Goal: Transaction & Acquisition: Download file/media

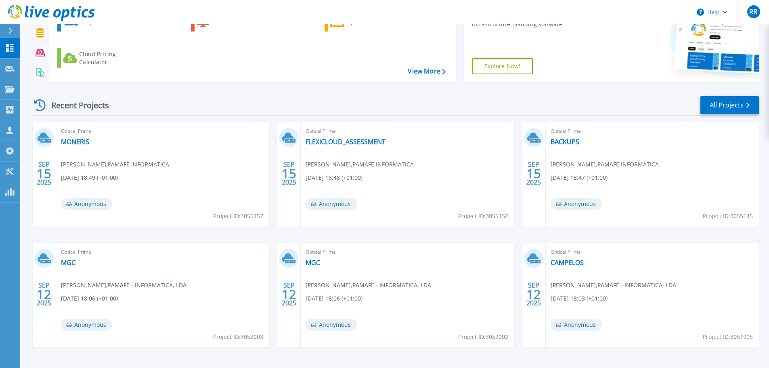
scroll to position [73, 0]
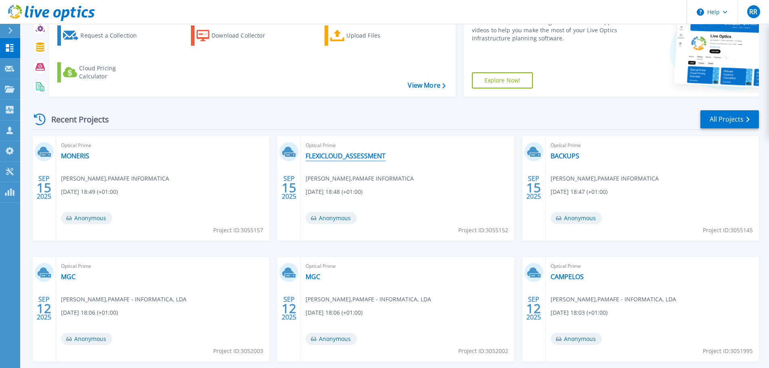
click at [354, 157] on link "FLEXICLOUD_ASSESSMENT" at bounding box center [346, 156] width 80 height 8
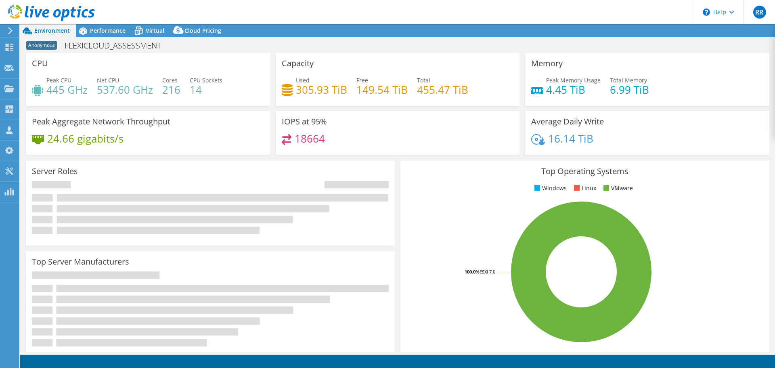
select select "USD"
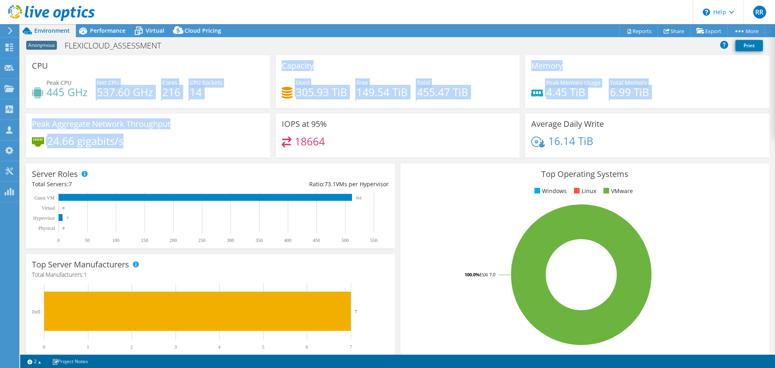
drag, startPoint x: 46, startPoint y: 100, endPoint x: 174, endPoint y: 140, distance: 134.5
click at [174, 140] on div "CPU Peak CPU 445 GHz Net CPU 537.60 GHz Cores 216 CPU Sockets 14 Capacity Used …" at bounding box center [397, 108] width 749 height 107
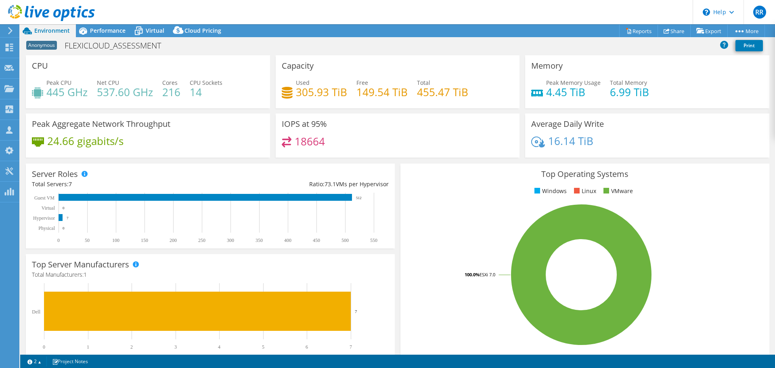
click at [174, 140] on div "24.66 gigabits/s" at bounding box center [148, 144] width 232 height 17
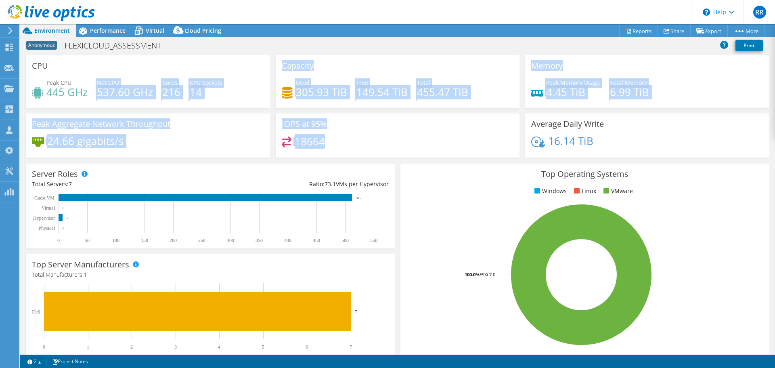
drag, startPoint x: 322, startPoint y: 145, endPoint x: 44, endPoint y: 94, distance: 282.4
click at [40, 96] on div "CPU Peak CPU 445 GHz Net CPU 537.60 GHz Cores 216 CPU Sockets 14 Capacity Used …" at bounding box center [397, 108] width 749 height 107
click at [144, 108] on div "CPU Peak CPU 445 GHz Net CPU 537.60 GHz Cores 216 CPU Sockets 14" at bounding box center [148, 81] width 244 height 53
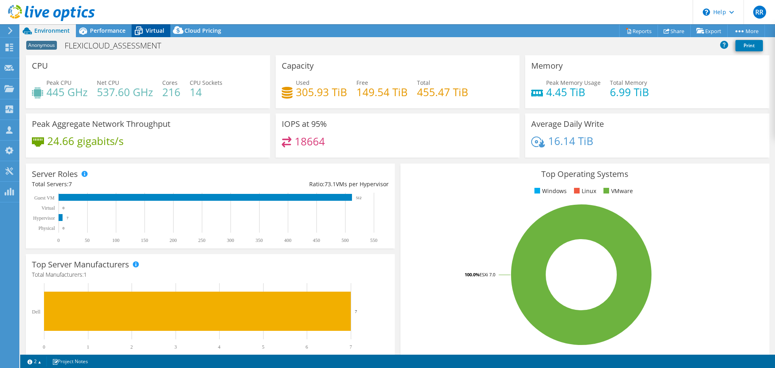
click at [145, 30] on icon at bounding box center [139, 31] width 14 height 14
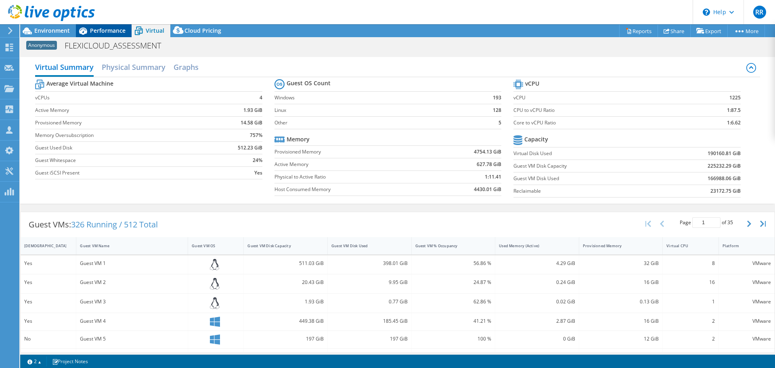
click at [113, 31] on span "Performance" at bounding box center [108, 31] width 36 height 8
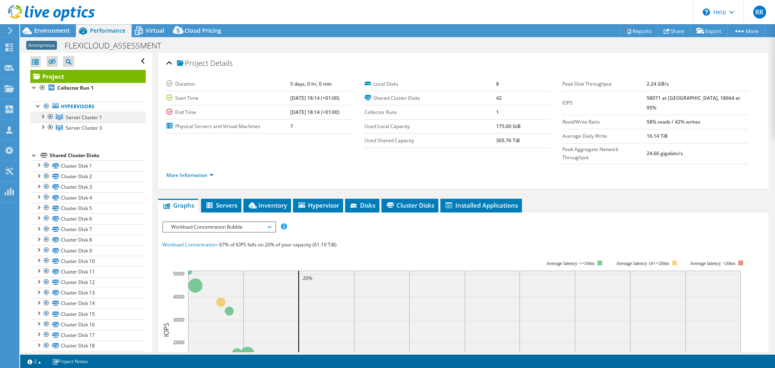
click at [43, 116] on div at bounding box center [42, 116] width 8 height 8
click at [44, 146] on div at bounding box center [42, 148] width 8 height 8
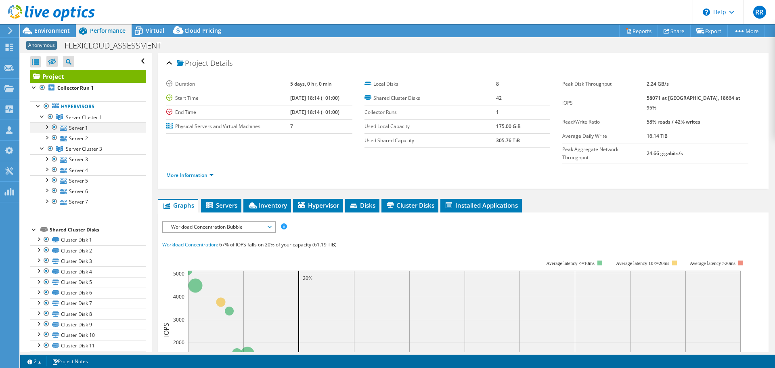
click at [48, 128] on div at bounding box center [46, 126] width 8 height 8
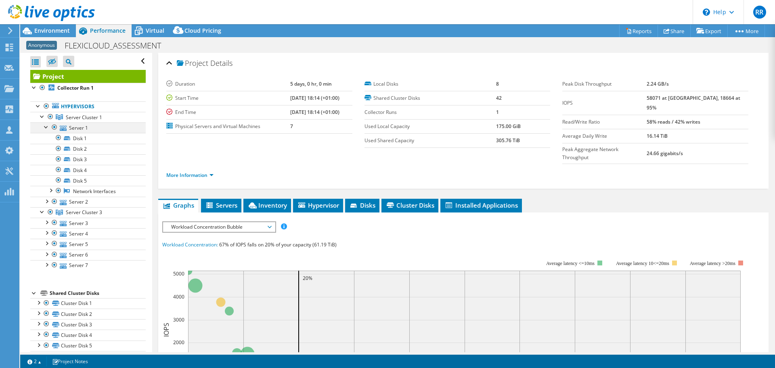
click at [48, 128] on div at bounding box center [46, 126] width 8 height 8
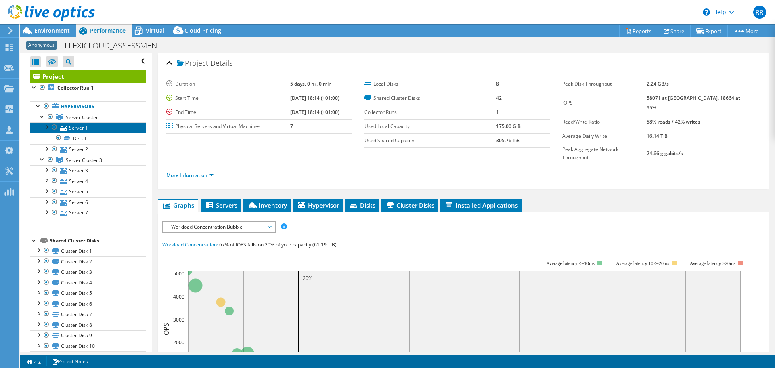
click at [80, 128] on link "Server 1" at bounding box center [87, 127] width 115 height 10
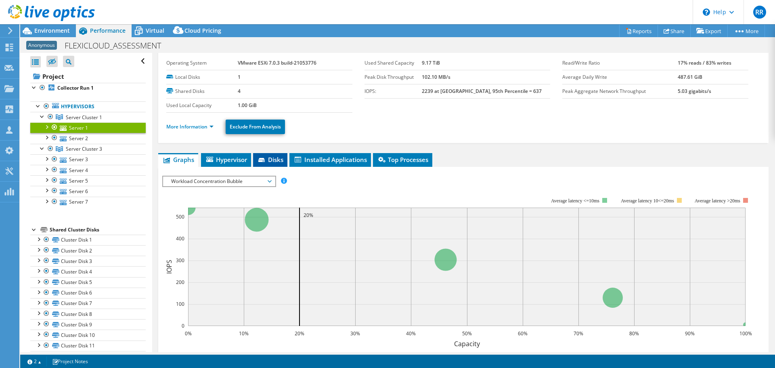
scroll to position [21, 0]
click at [242, 158] on span "Hypervisor" at bounding box center [226, 160] width 42 height 8
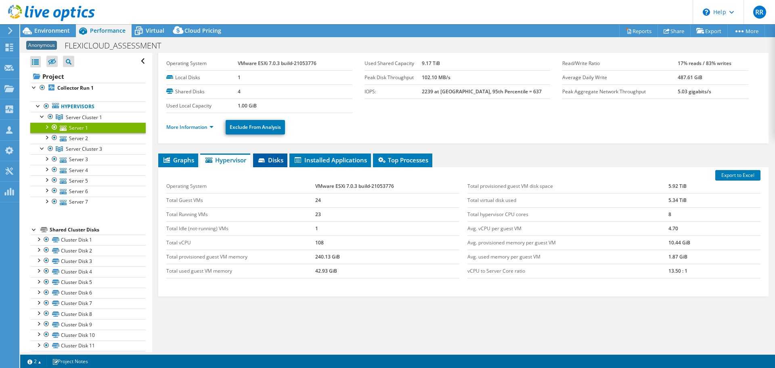
click at [276, 155] on li "Disks" at bounding box center [270, 160] width 34 height 14
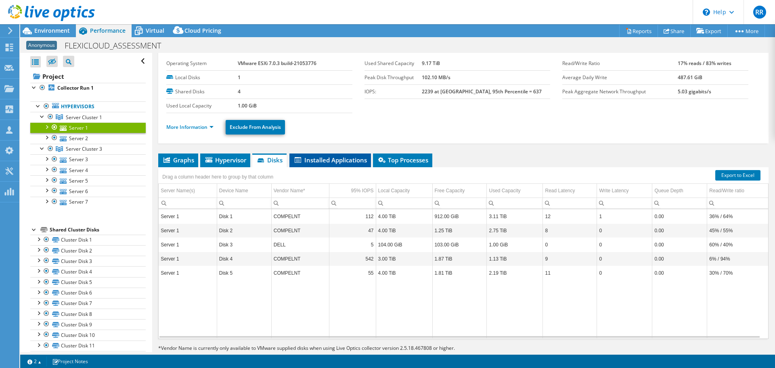
click at [317, 164] on span "Installed Applications" at bounding box center [330, 160] width 73 height 8
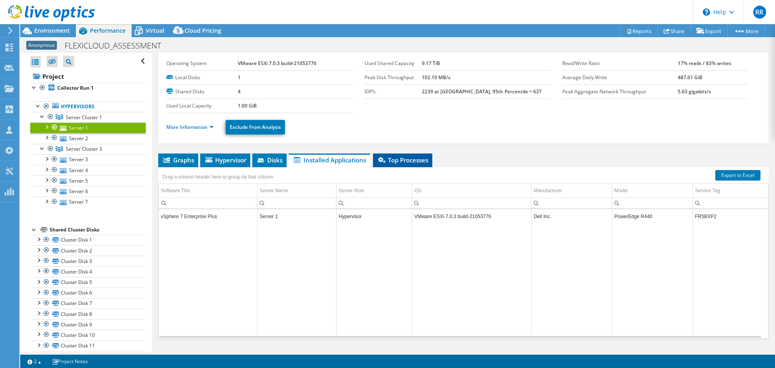
click at [423, 159] on span "Top Processes" at bounding box center [402, 160] width 51 height 8
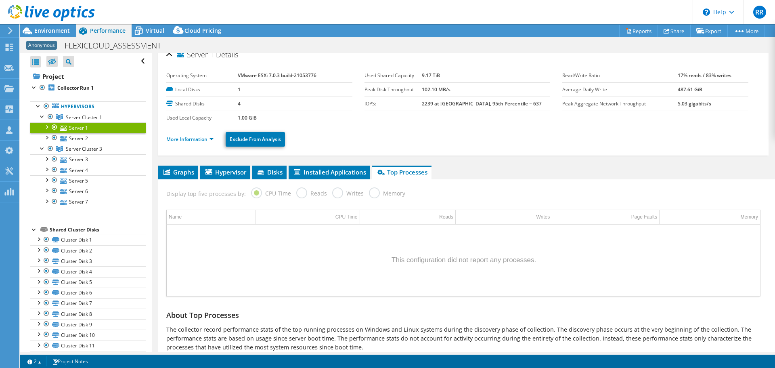
scroll to position [0, 0]
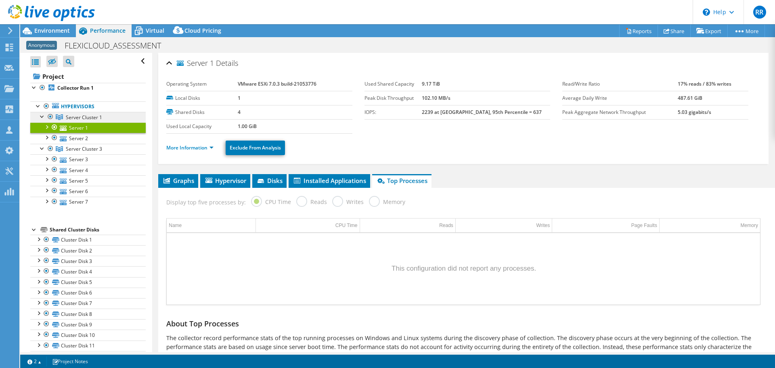
click at [80, 117] on span "Server Cluster 1" at bounding box center [84, 117] width 36 height 7
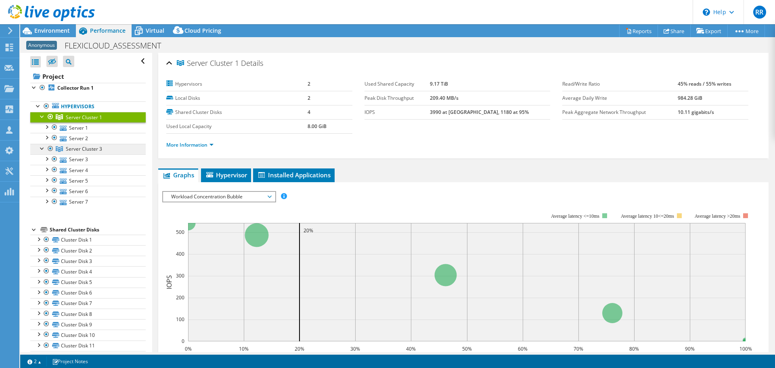
click at [94, 151] on span "Server Cluster 3" at bounding box center [84, 148] width 36 height 7
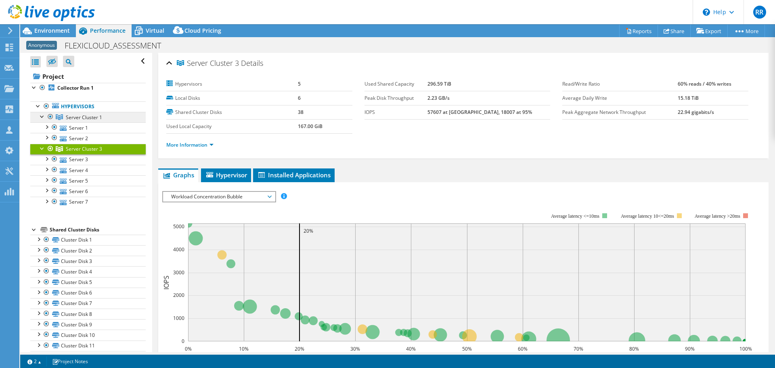
click at [93, 118] on span "Server Cluster 1" at bounding box center [84, 117] width 36 height 7
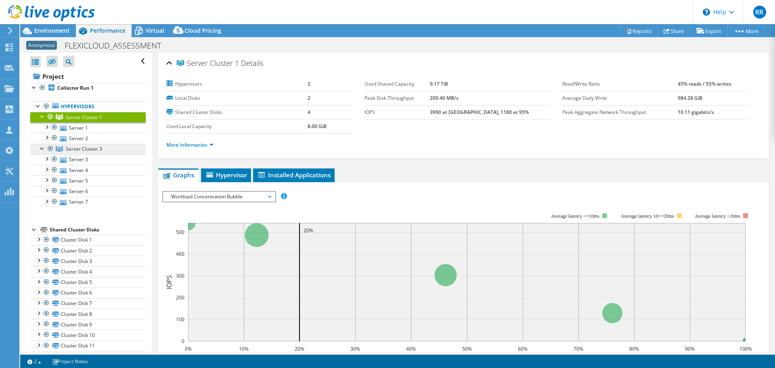
click at [98, 149] on span "Server Cluster 3" at bounding box center [84, 148] width 36 height 7
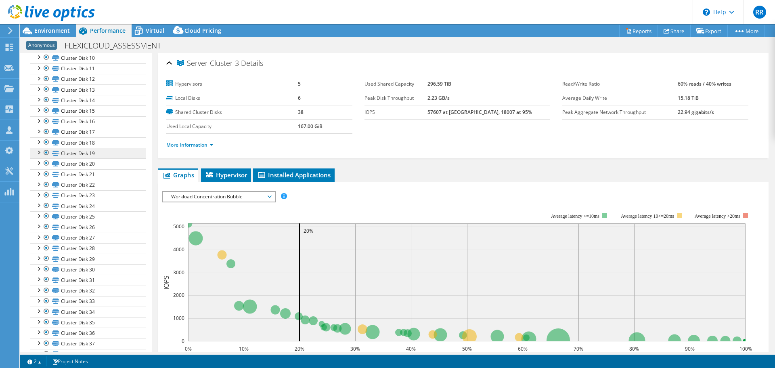
scroll to position [336, 0]
click at [157, 36] on div "Virtual" at bounding box center [151, 30] width 39 height 13
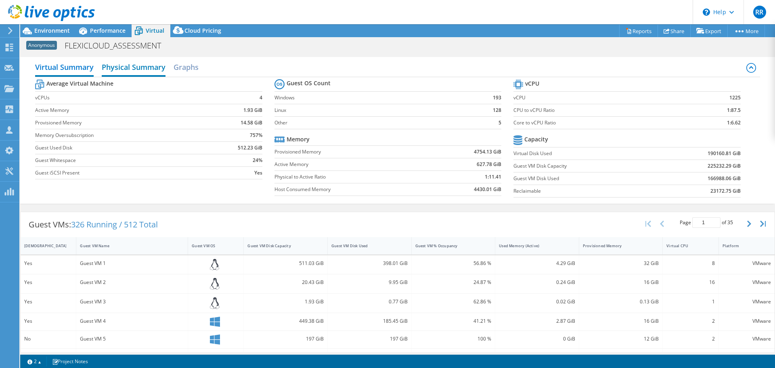
click at [149, 73] on h2 "Physical Summary" at bounding box center [134, 68] width 64 height 18
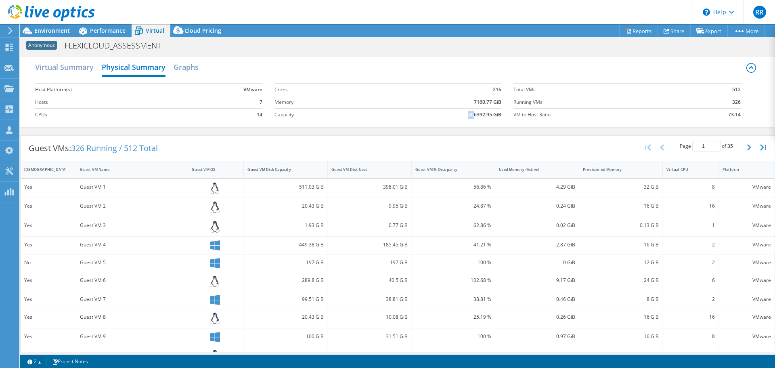
drag, startPoint x: 472, startPoint y: 115, endPoint x: 450, endPoint y: 113, distance: 21.9
click at [450, 113] on td "466392.95 GiB" at bounding box center [435, 114] width 133 height 13
click at [453, 112] on td "466392.95 GiB" at bounding box center [435, 114] width 133 height 13
drag, startPoint x: 473, startPoint y: 113, endPoint x: 460, endPoint y: 115, distance: 13.5
click at [460, 115] on td "466392.95 GiB" at bounding box center [435, 114] width 133 height 13
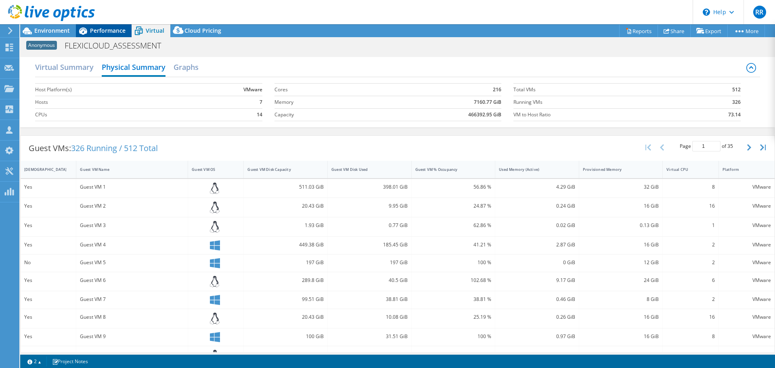
click at [96, 31] on span "Performance" at bounding box center [108, 31] width 36 height 8
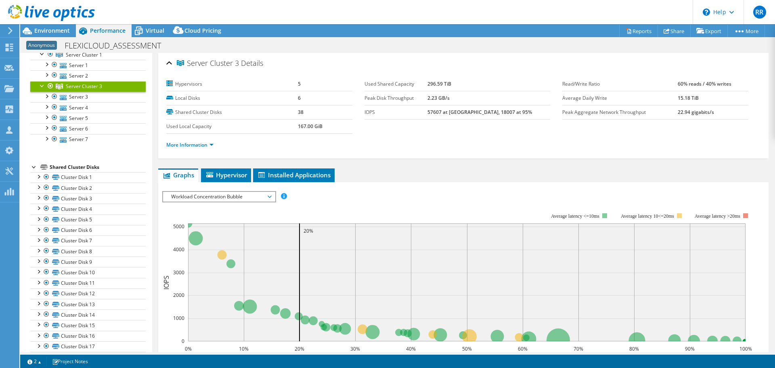
scroll to position [0, 0]
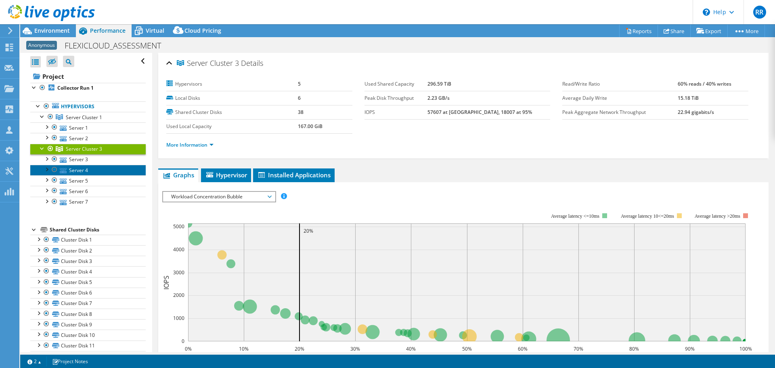
click at [76, 165] on link "Server 4" at bounding box center [87, 170] width 115 height 10
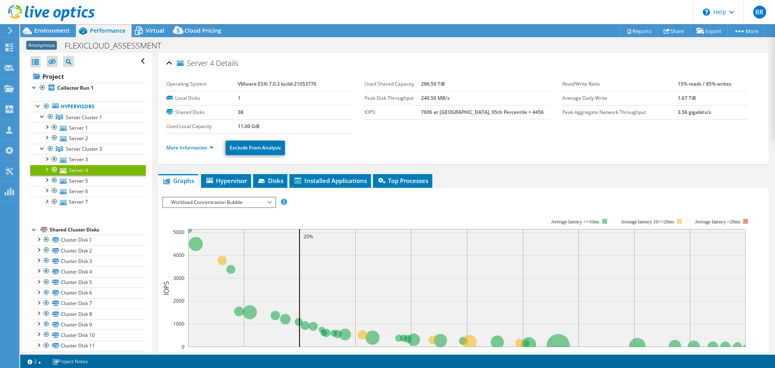
click at [216, 152] on ul "More Information Exclude From Analysis" at bounding box center [463, 146] width 594 height 17
click at [212, 151] on li "More Information" at bounding box center [192, 147] width 52 height 9
click at [211, 147] on link "More Information" at bounding box center [189, 147] width 47 height 7
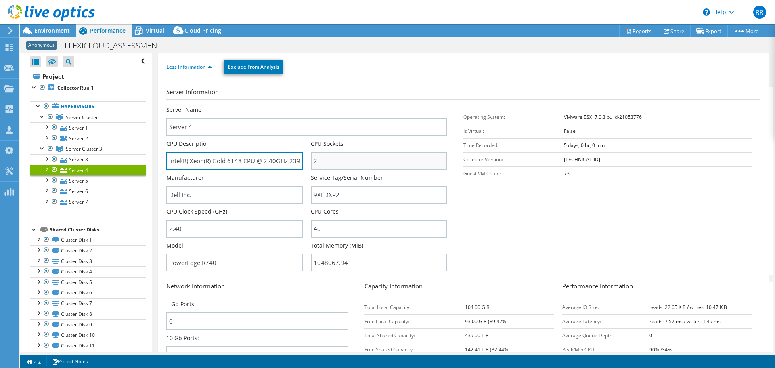
scroll to position [0, 15]
drag, startPoint x: 235, startPoint y: 162, endPoint x: 321, endPoint y: 170, distance: 86.3
click at [321, 106] on div "Server Name Server 4 CPU Description Intel(R) Xeon(R) Gold 6148 CPU @ 2.40GHz 2…" at bounding box center [310, 106] width 289 height 0
click at [514, 222] on section "Server Information Server Name Server 4 CPU Description Intel(R) Xeon(R) Gold 6…" at bounding box center [465, 181] width 598 height 188
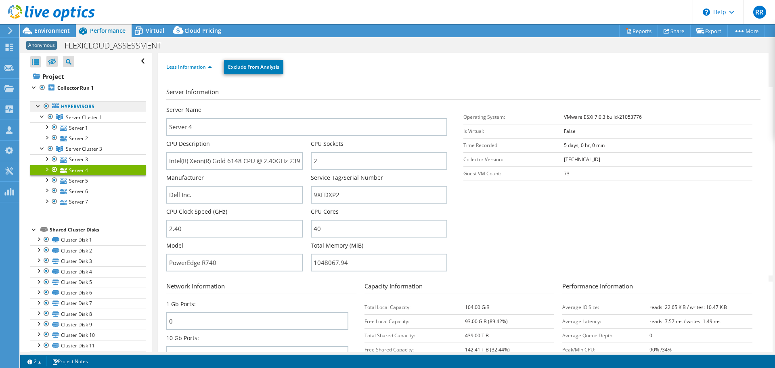
click at [71, 102] on link "Hypervisors" at bounding box center [87, 106] width 115 height 10
click at [84, 103] on link "Hypervisors" at bounding box center [87, 106] width 115 height 10
click at [149, 29] on span "Virtual" at bounding box center [155, 31] width 19 height 8
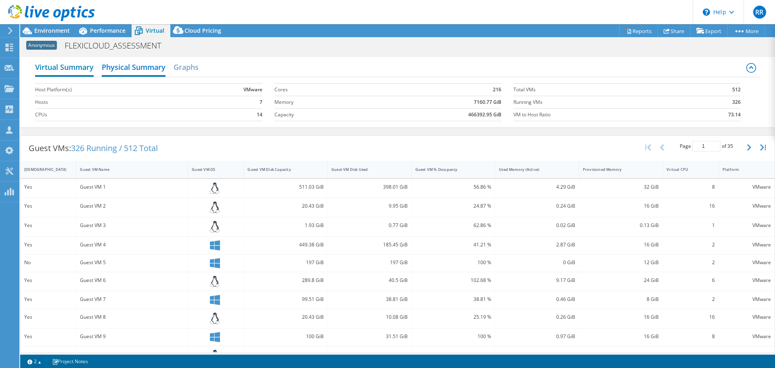
click at [60, 67] on h2 "Virtual Summary" at bounding box center [64, 68] width 59 height 18
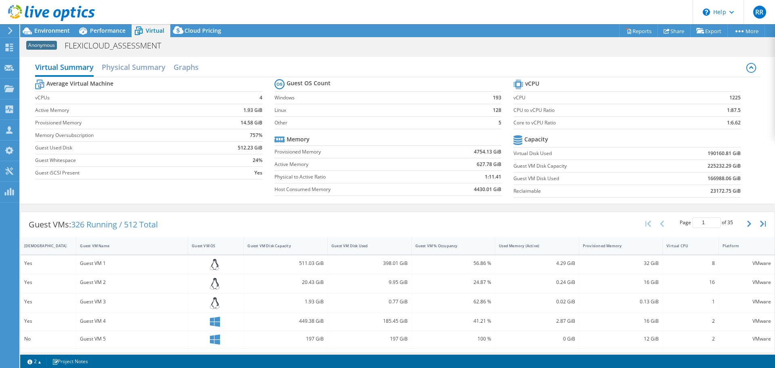
click at [393, 120] on label "Other" at bounding box center [373, 123] width 197 height 8
drag, startPoint x: 704, startPoint y: 155, endPoint x: 689, endPoint y: 168, distance: 18.9
click at [689, 168] on tbody "Capacity Virtual Disk Used 190160.81 GiB Guest VM Disk Capacity 225232.29 GiB G…" at bounding box center [627, 165] width 227 height 64
click at [689, 168] on td "225232.29 GiB" at bounding box center [699, 165] width 83 height 13
click at [695, 167] on td "225232.29 GiB" at bounding box center [699, 165] width 83 height 13
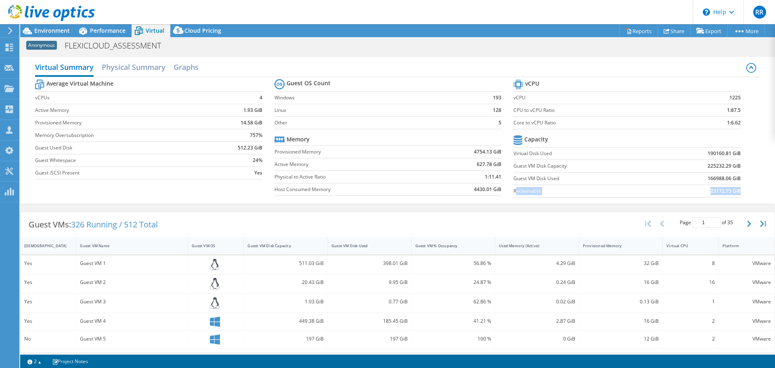
drag, startPoint x: 528, startPoint y: 187, endPoint x: 734, endPoint y: 187, distance: 206.3
click at [734, 187] on tr "Reclaimable 23172.75 GiB" at bounding box center [627, 191] width 227 height 13
click at [622, 68] on div "Virtual Summary Physical Summary Graphs" at bounding box center [397, 68] width 725 height 18
click at [627, 29] on link "Reports" at bounding box center [638, 31] width 39 height 13
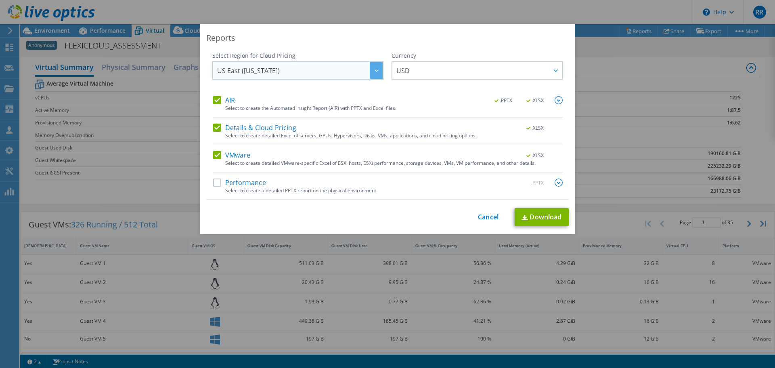
click at [370, 69] on div at bounding box center [376, 70] width 13 height 17
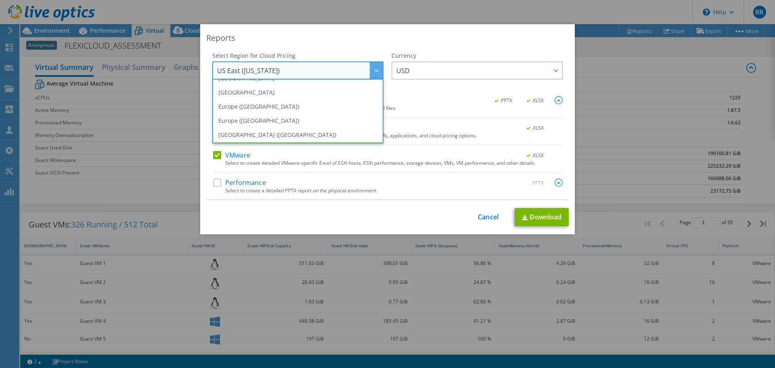
scroll to position [81, 0]
click at [252, 107] on li "Europe ([GEOGRAPHIC_DATA])" at bounding box center [297, 106] width 167 height 14
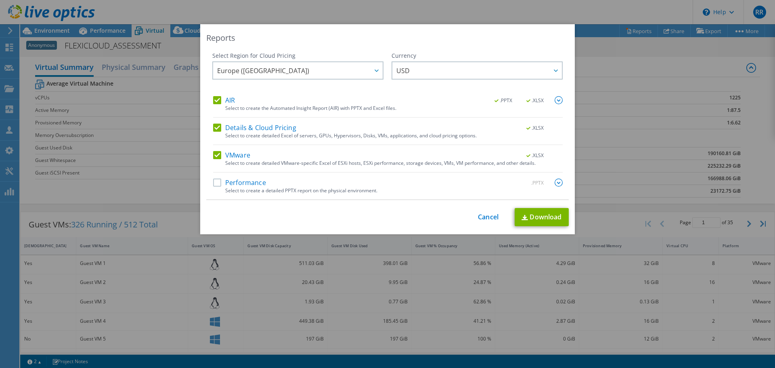
click at [213, 183] on label "Performance" at bounding box center [239, 182] width 53 height 8
click at [0, 0] on input "Performance" at bounding box center [0, 0] width 0 height 0
click at [469, 64] on span "USD" at bounding box center [480, 70] width 166 height 17
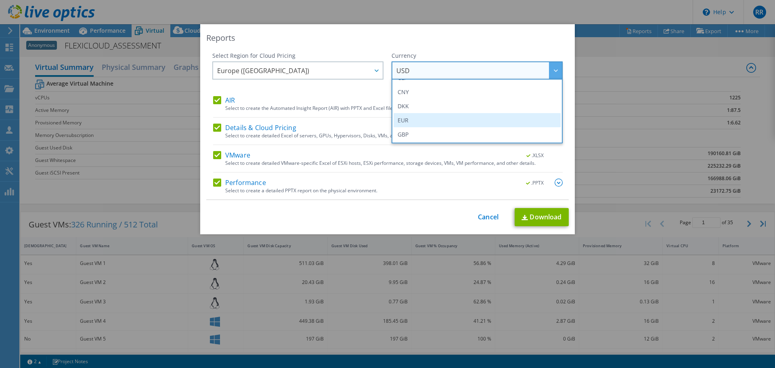
click at [432, 120] on li "EUR" at bounding box center [477, 120] width 167 height 14
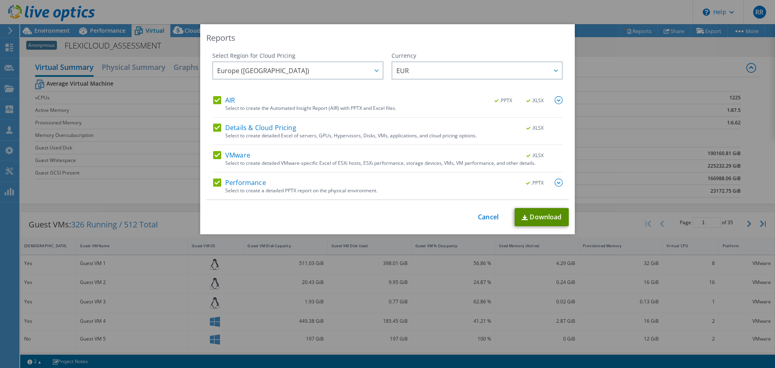
click at [543, 218] on link "Download" at bounding box center [542, 217] width 54 height 18
click at [478, 216] on link "Cancel" at bounding box center [488, 217] width 21 height 8
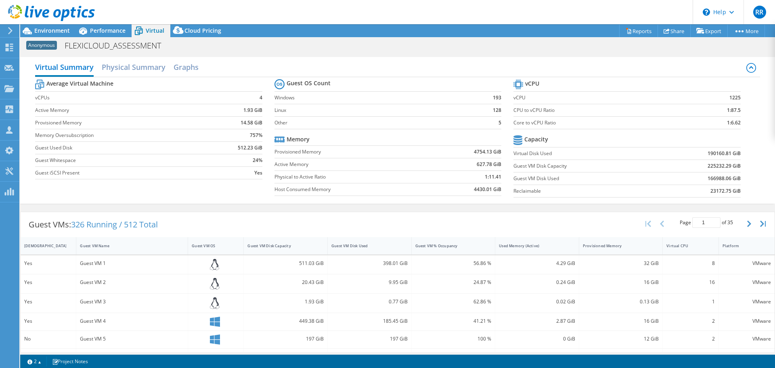
click at [32, 6] on icon at bounding box center [51, 13] width 87 height 17
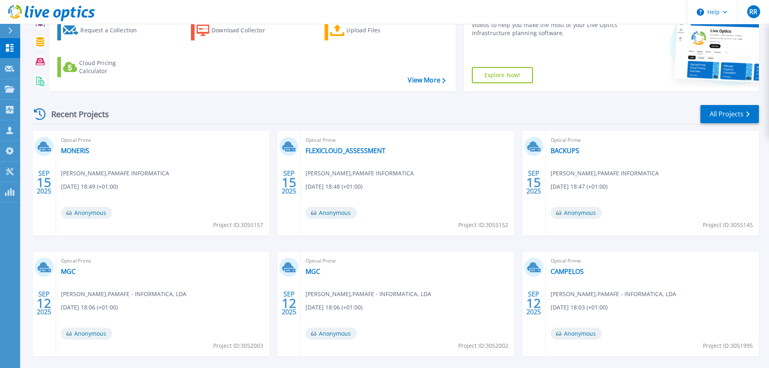
scroll to position [81, 0]
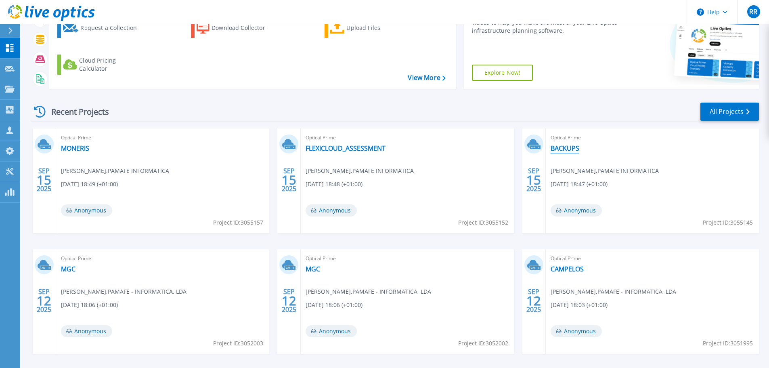
click at [575, 147] on link "BACKUPS" at bounding box center [565, 148] width 29 height 8
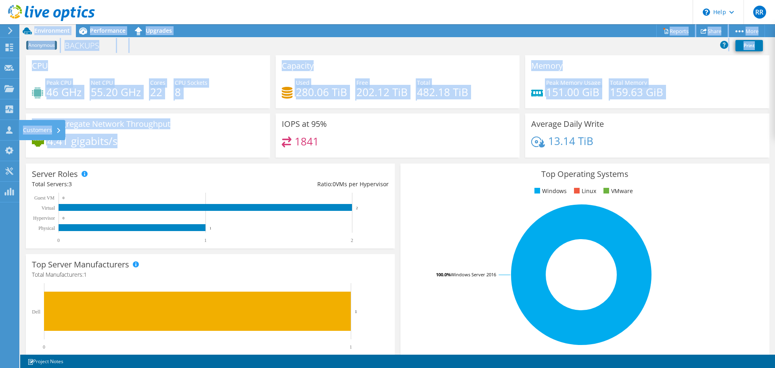
drag, startPoint x: 118, startPoint y: 142, endPoint x: 46, endPoint y: 127, distance: 74.2
click at [36, 128] on div "RR Channel Partner Rui Real rui.real@pamafe.pt PAMAFE - INFORMATICA, LDA My Pro…" at bounding box center [387, 184] width 775 height 368
click at [172, 129] on div "Peak Aggregate Network Throughput 4.41 gigabits/s" at bounding box center [148, 135] width 244 height 44
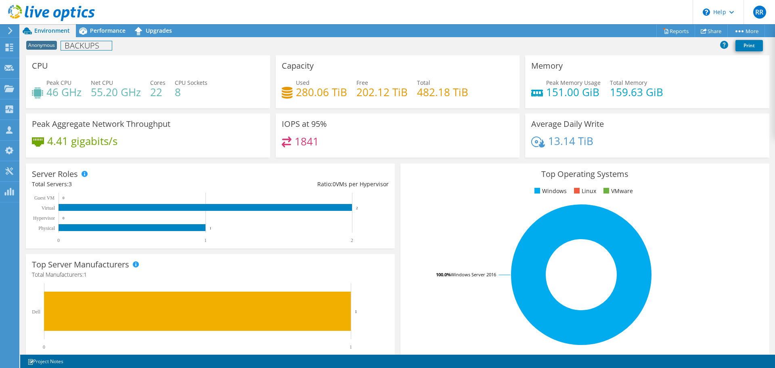
click at [86, 45] on h1 "BACKUPS" at bounding box center [86, 45] width 51 height 9
click at [93, 31] on span "Performance" at bounding box center [108, 31] width 36 height 8
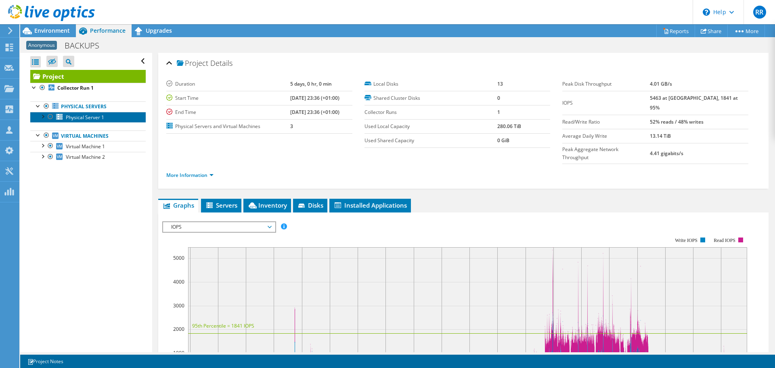
click at [88, 121] on link "Physical Server 1" at bounding box center [87, 117] width 115 height 10
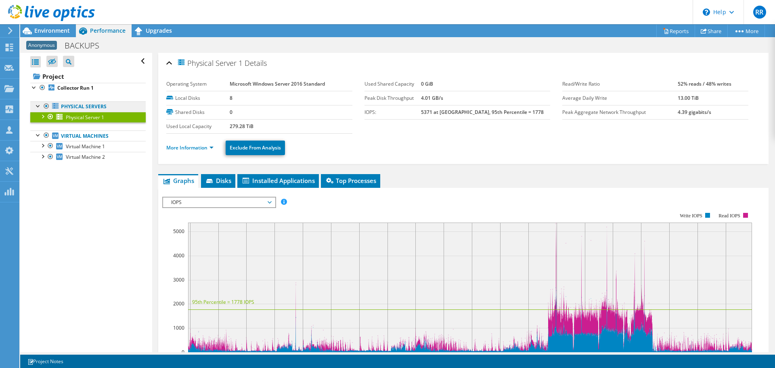
click at [108, 108] on link "Physical Servers" at bounding box center [87, 106] width 115 height 10
click at [101, 105] on link "Physical Servers" at bounding box center [87, 106] width 115 height 10
drag, startPoint x: 107, startPoint y: 105, endPoint x: 61, endPoint y: 103, distance: 46.1
click at [61, 103] on link "Physical Servers" at bounding box center [87, 106] width 115 height 10
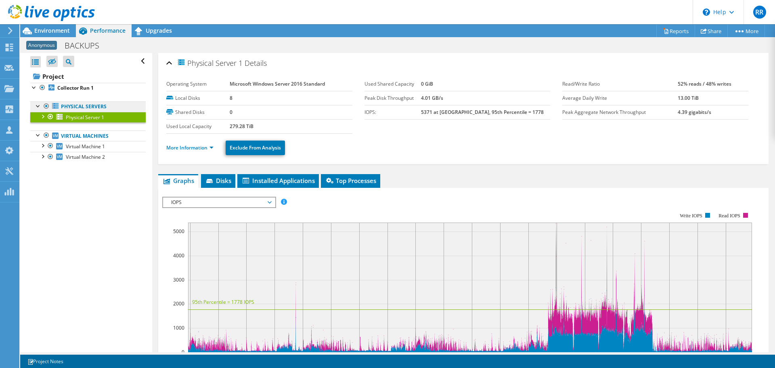
click at [61, 103] on link "Physical Servers" at bounding box center [87, 106] width 115 height 10
click at [126, 225] on div "Open All Close All Hide Excluded Nodes Project Tree Filter" at bounding box center [86, 202] width 132 height 299
click at [25, 0] on html "RR Channel Partner Rui Real rui.real@pamafe.pt PAMAFE - INFORMATICA, LDA My Pro…" at bounding box center [387, 184] width 775 height 368
click at [61, 239] on div "Open All Close All Hide Excluded Nodes Project Tree Filter" at bounding box center [86, 202] width 132 height 299
